Goal: Check status: Check status

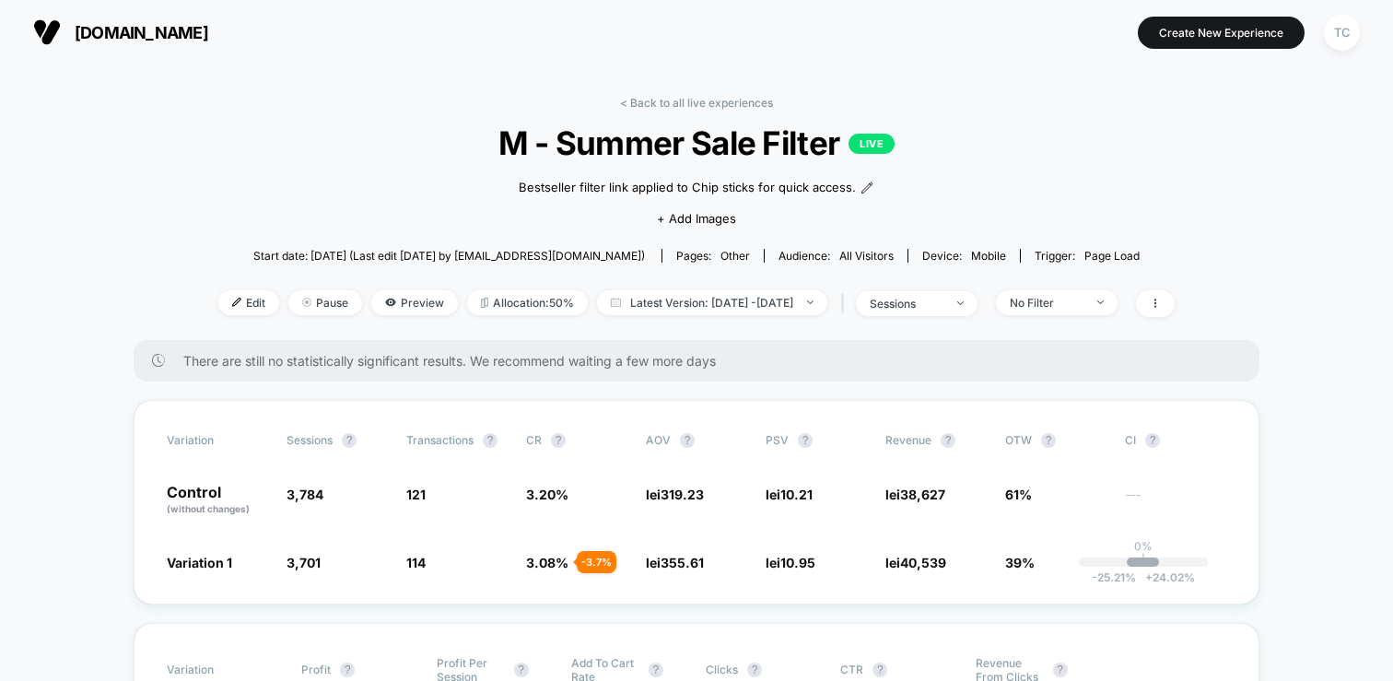
scroll to position [76, 0]
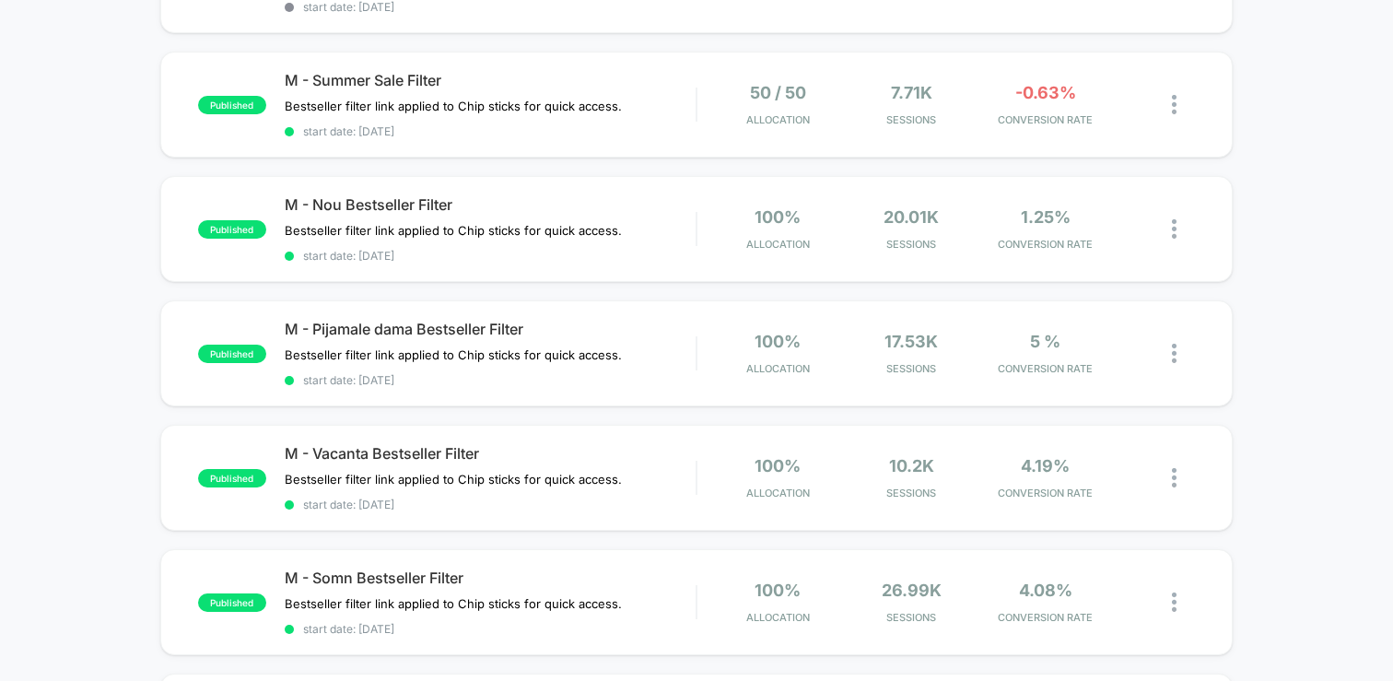
scroll to position [263, 0]
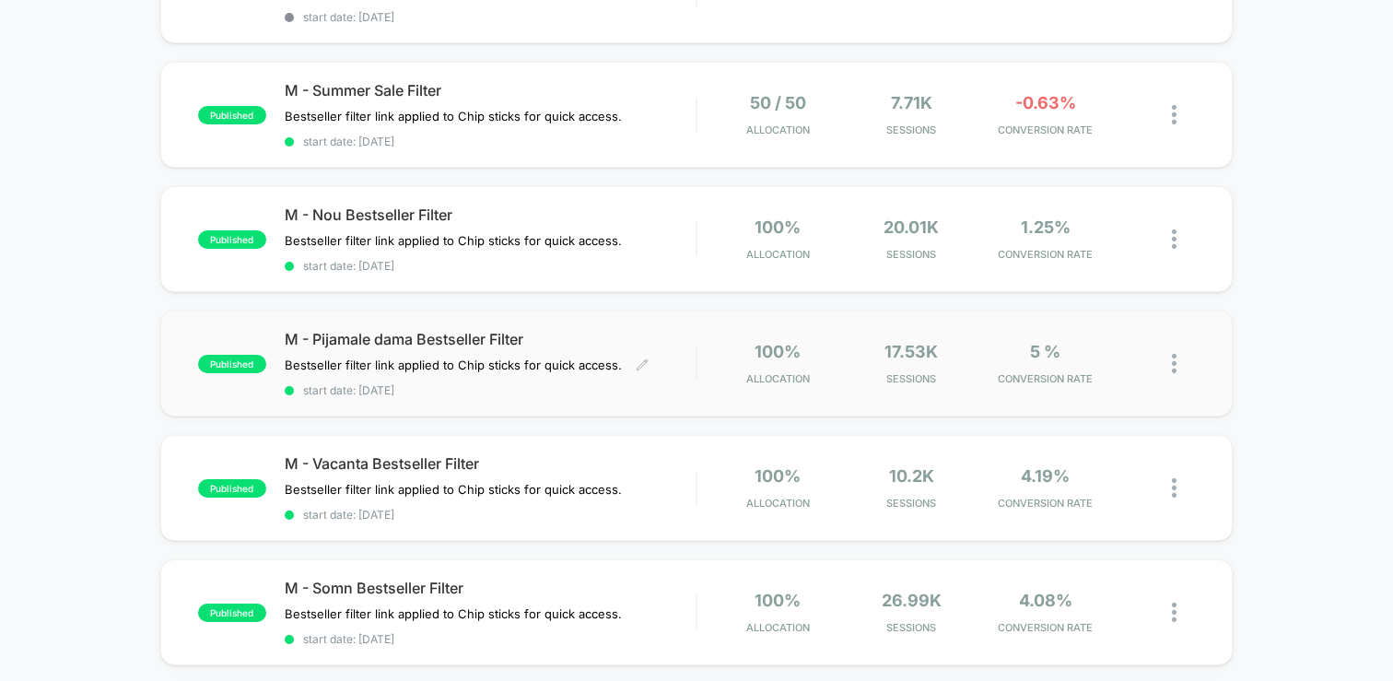
click at [686, 383] on span "start date: 6/2/2025" at bounding box center [490, 390] width 411 height 14
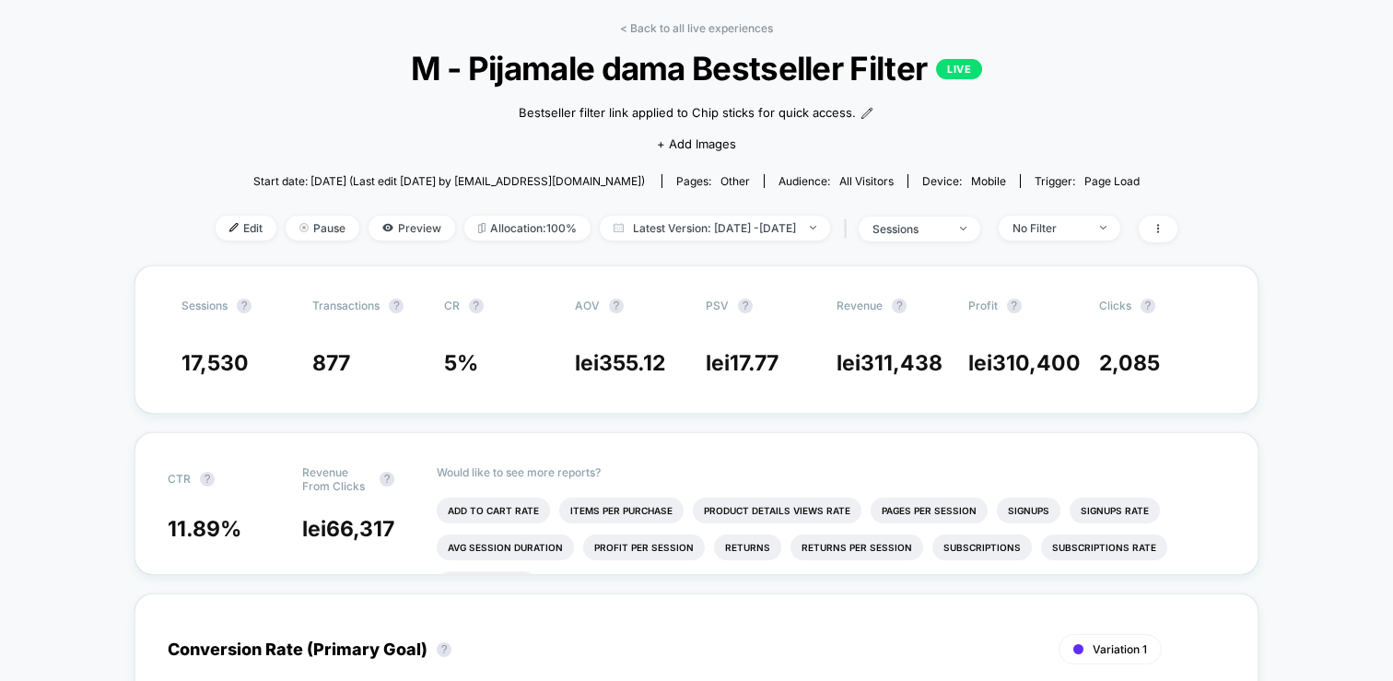
scroll to position [123, 0]
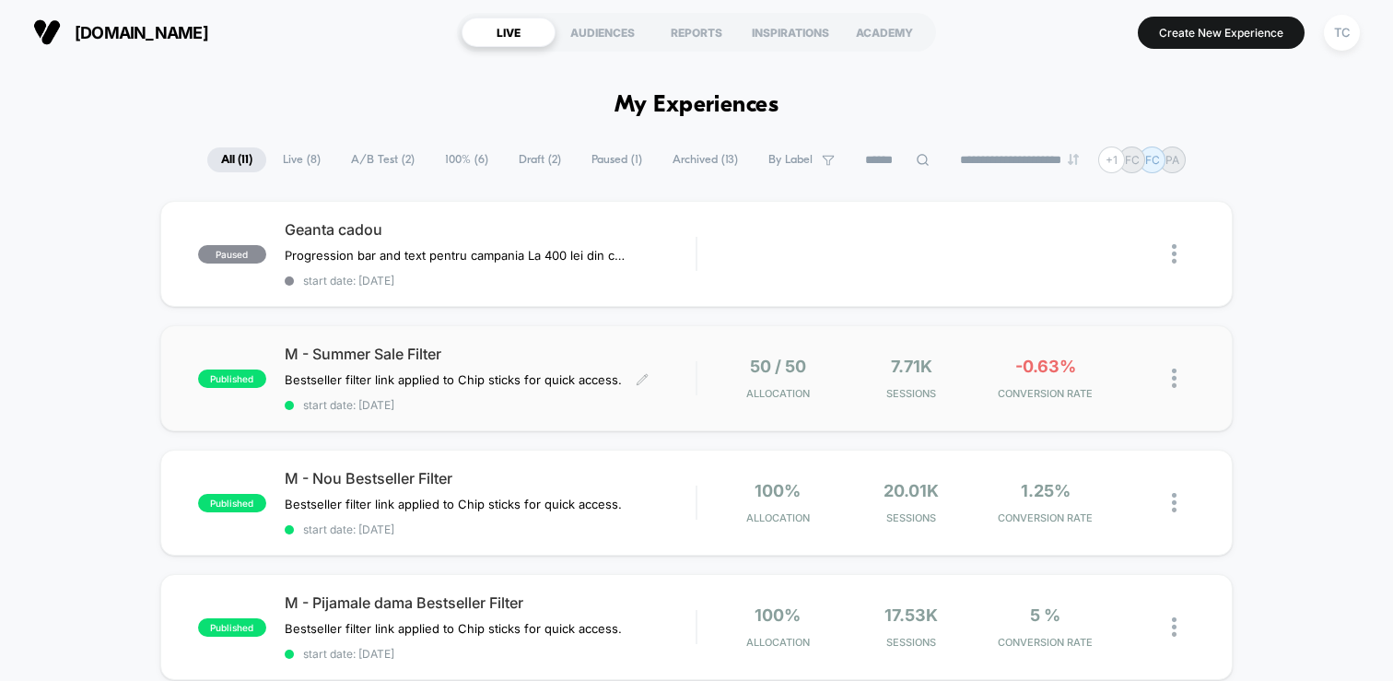
click at [613, 403] on span "start date: 7/22/2025" at bounding box center [490, 405] width 411 height 14
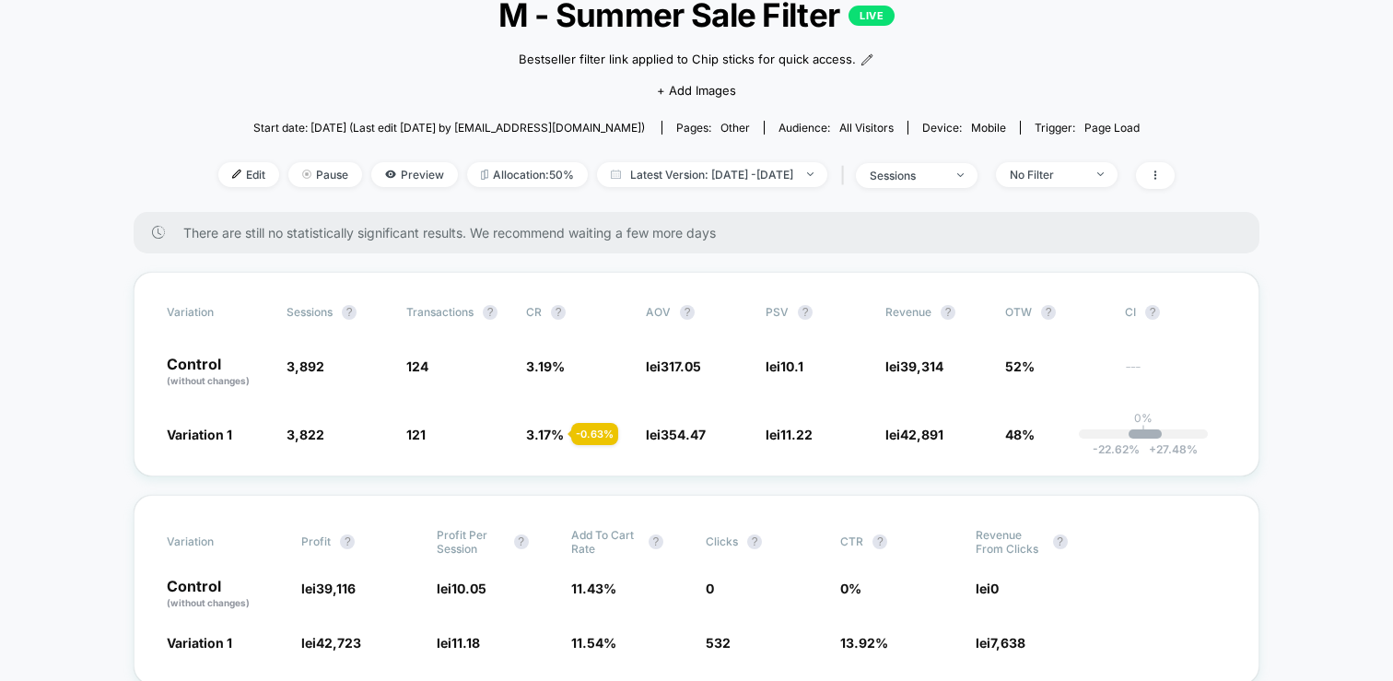
scroll to position [146, 0]
